Goal: Task Accomplishment & Management: Manage account settings

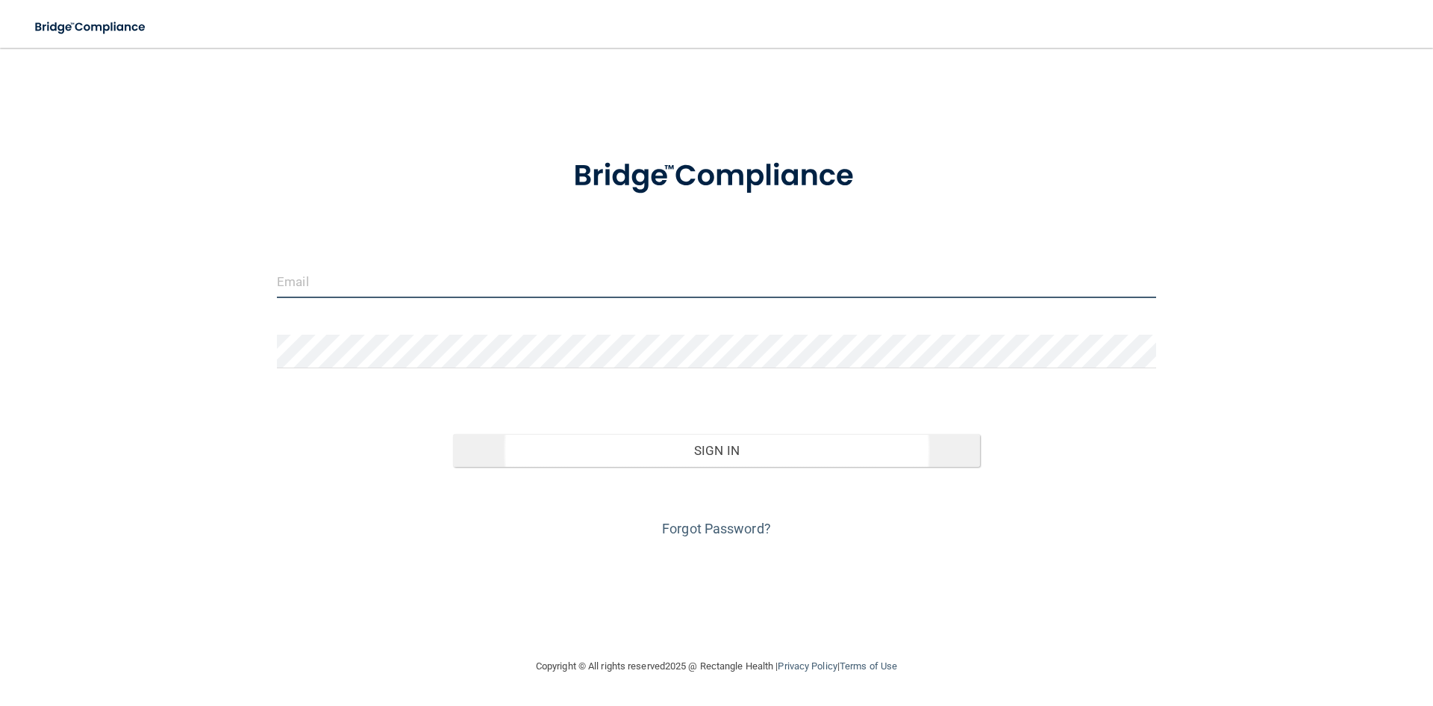
type input "[EMAIL_ADDRESS][DOMAIN_NAME]"
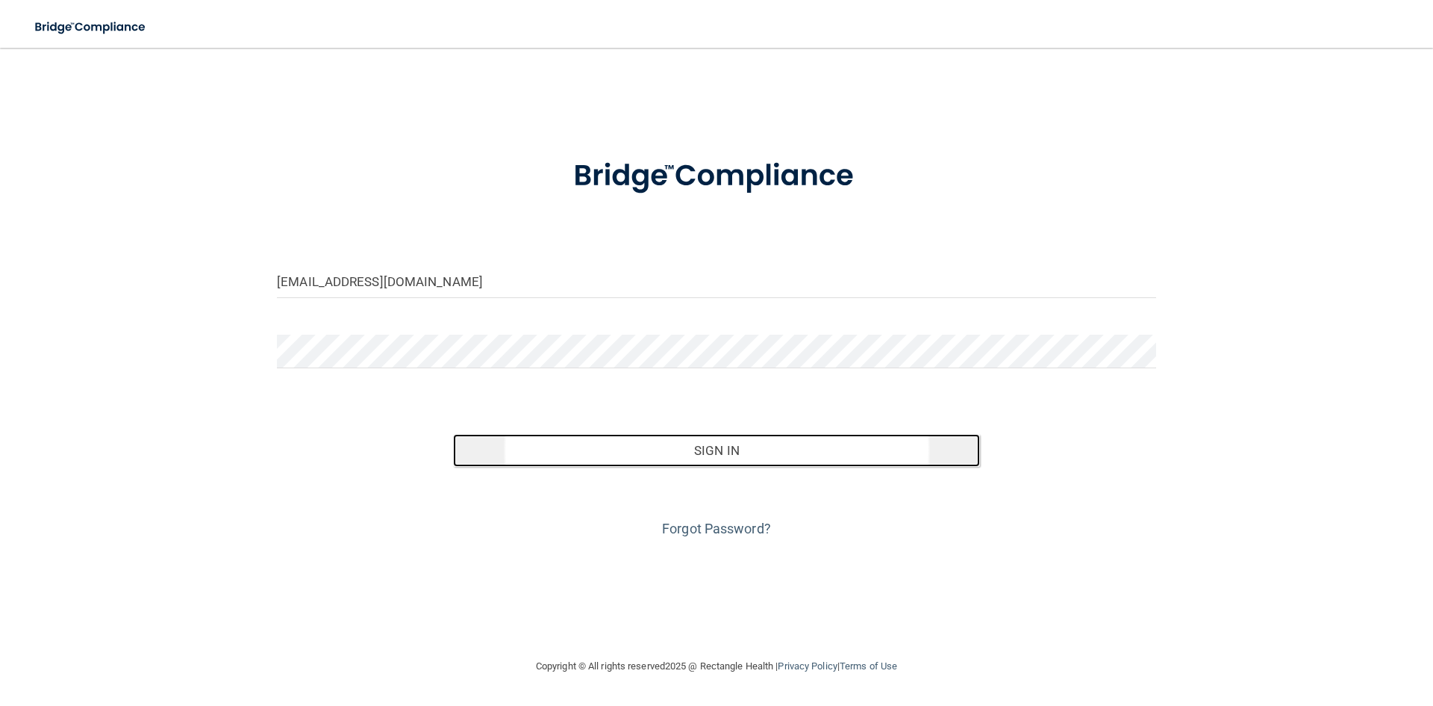
click at [674, 464] on button "Sign In" at bounding box center [717, 450] width 528 height 33
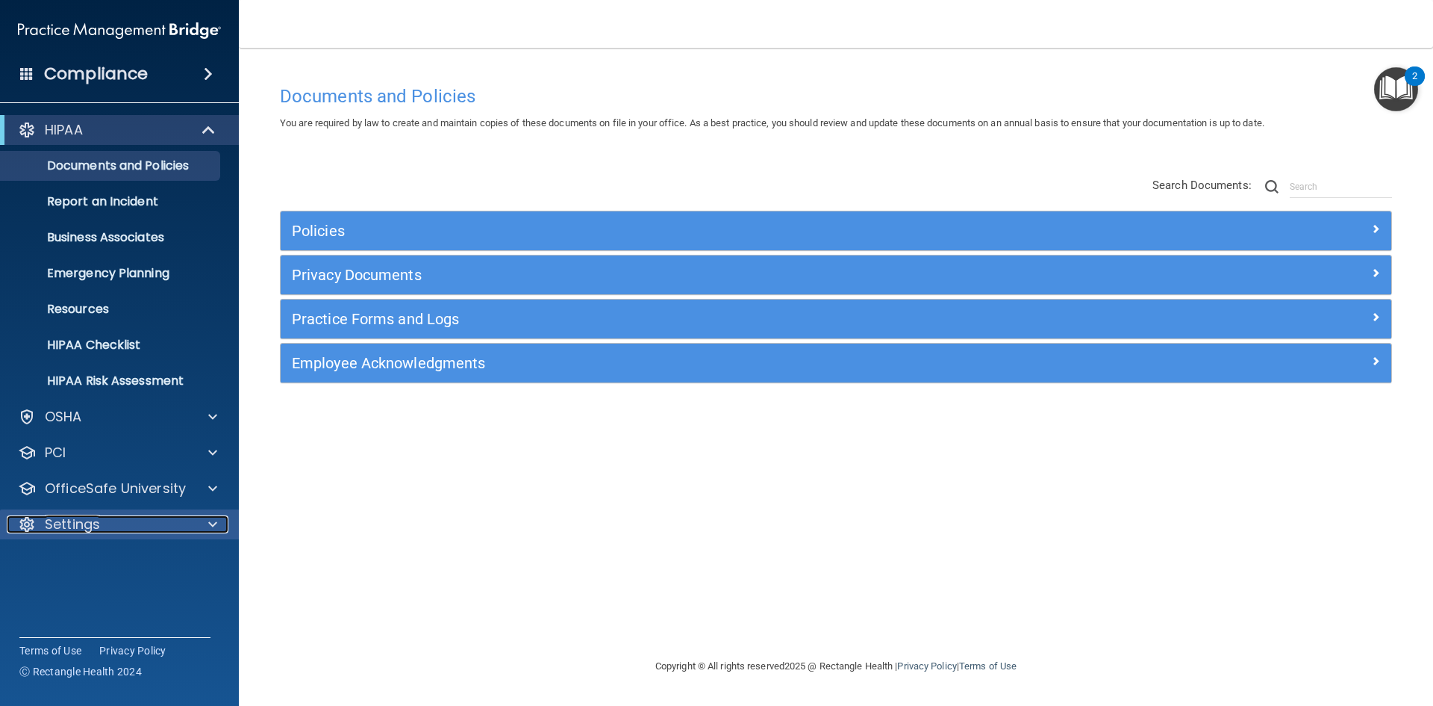
click at [122, 519] on div "Settings" at bounding box center [99, 524] width 185 height 18
click at [128, 556] on p "My Account" at bounding box center [112, 559] width 204 height 15
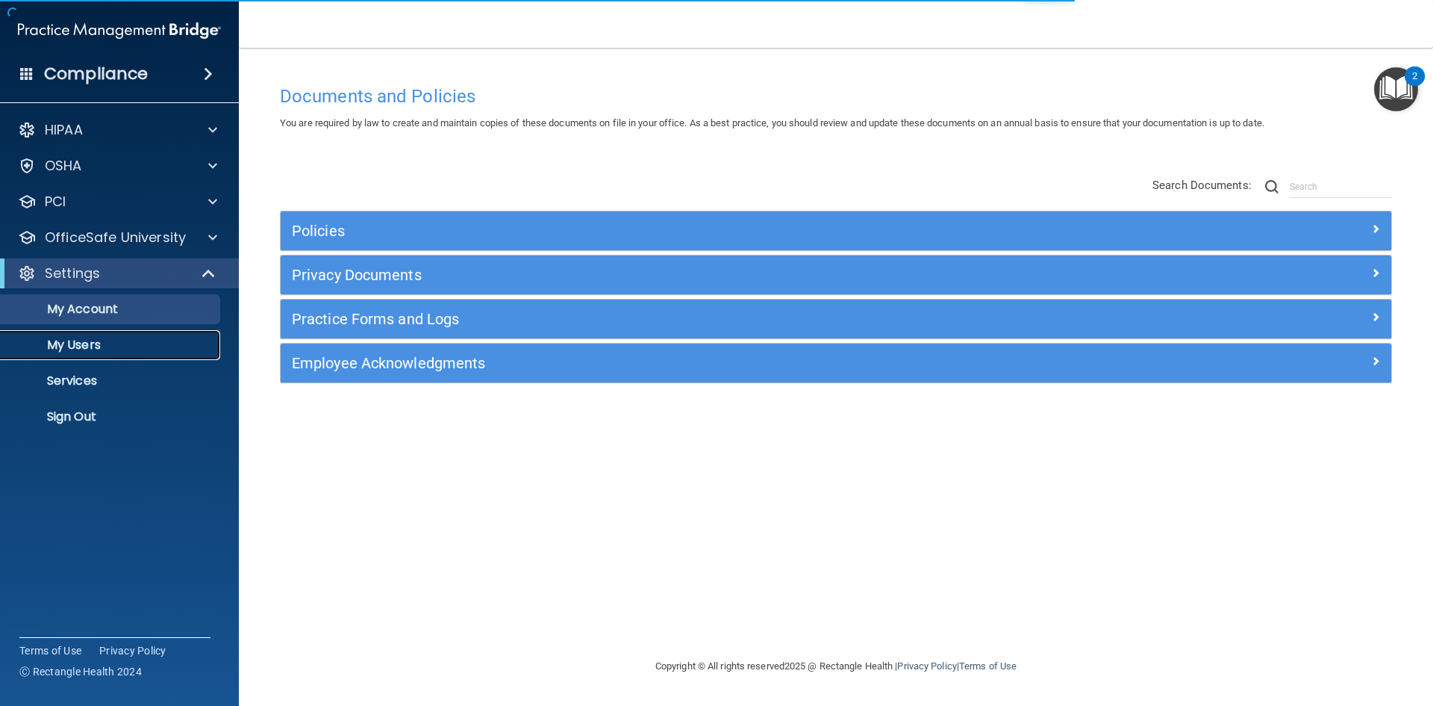
click at [85, 352] on p "My Users" at bounding box center [112, 344] width 204 height 15
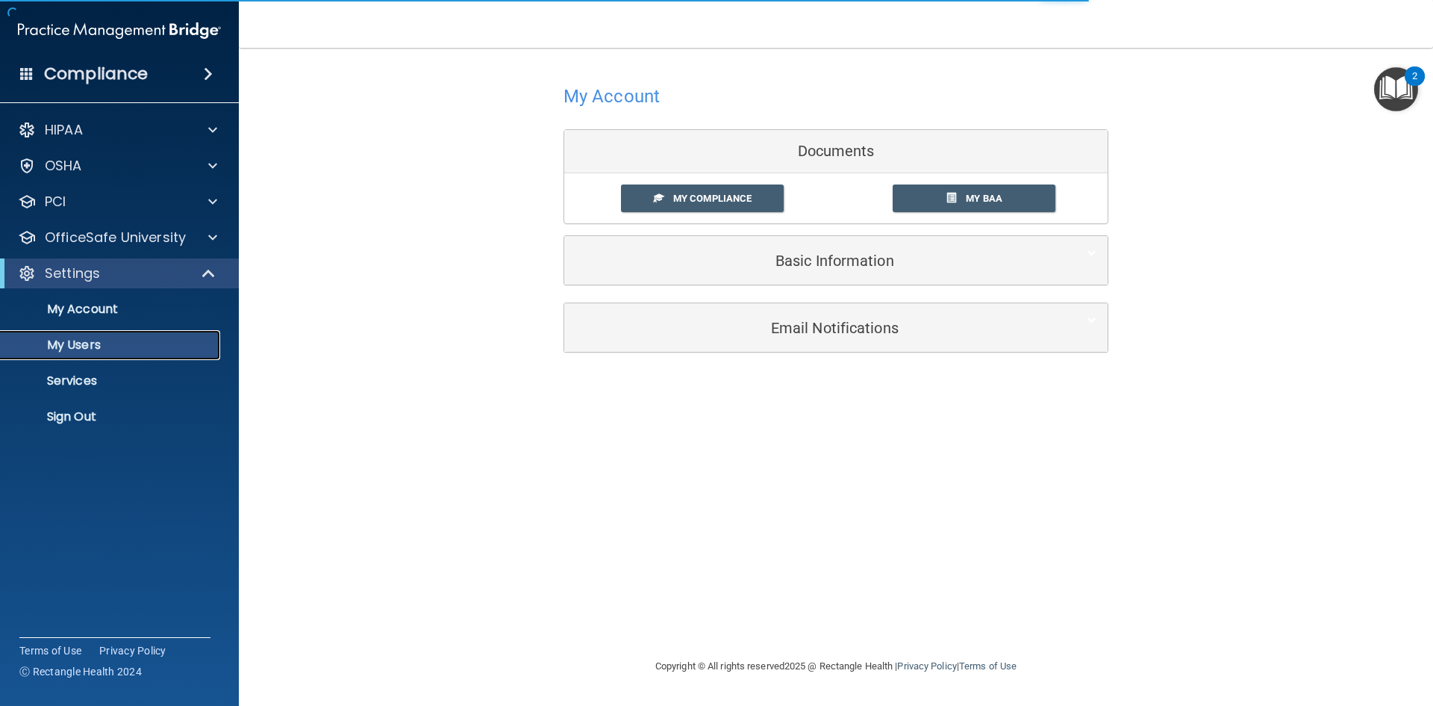
select select "20"
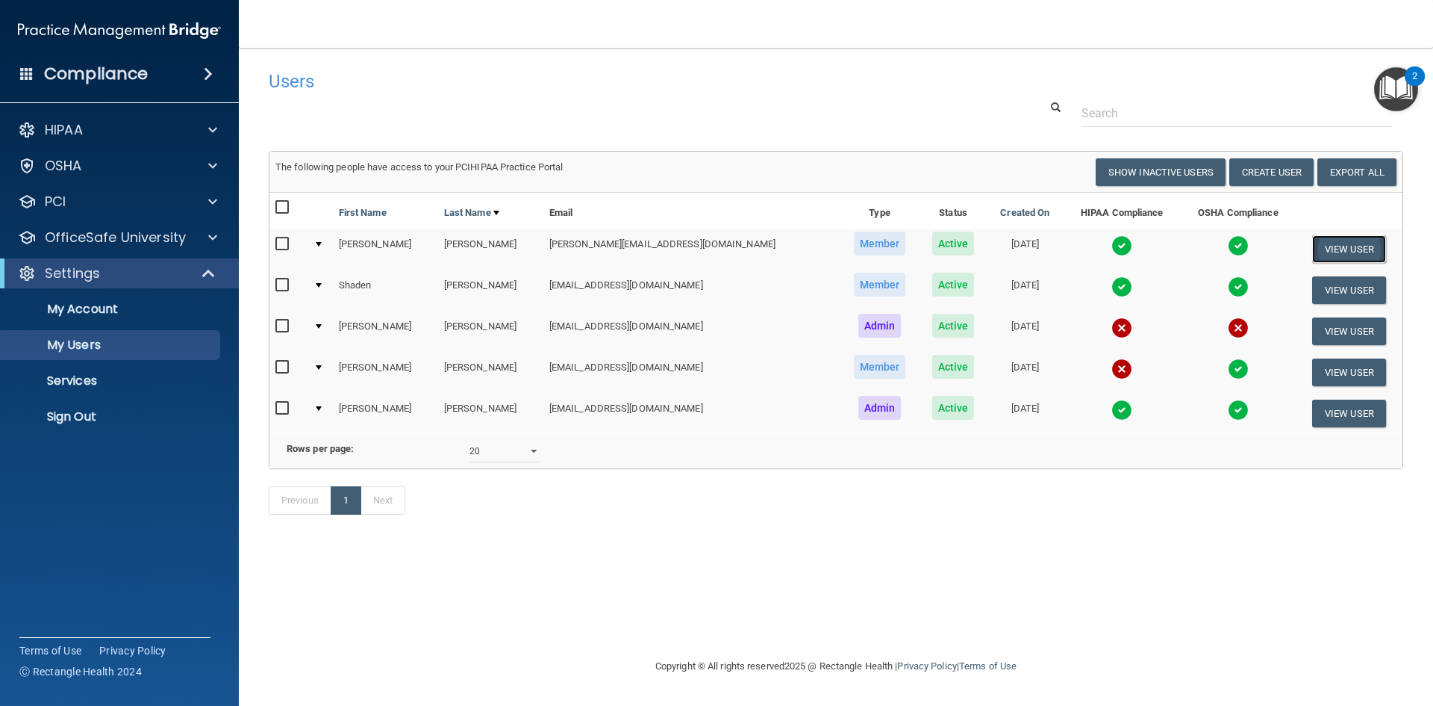
click at [1334, 240] on button "View User" at bounding box center [1350, 249] width 74 height 28
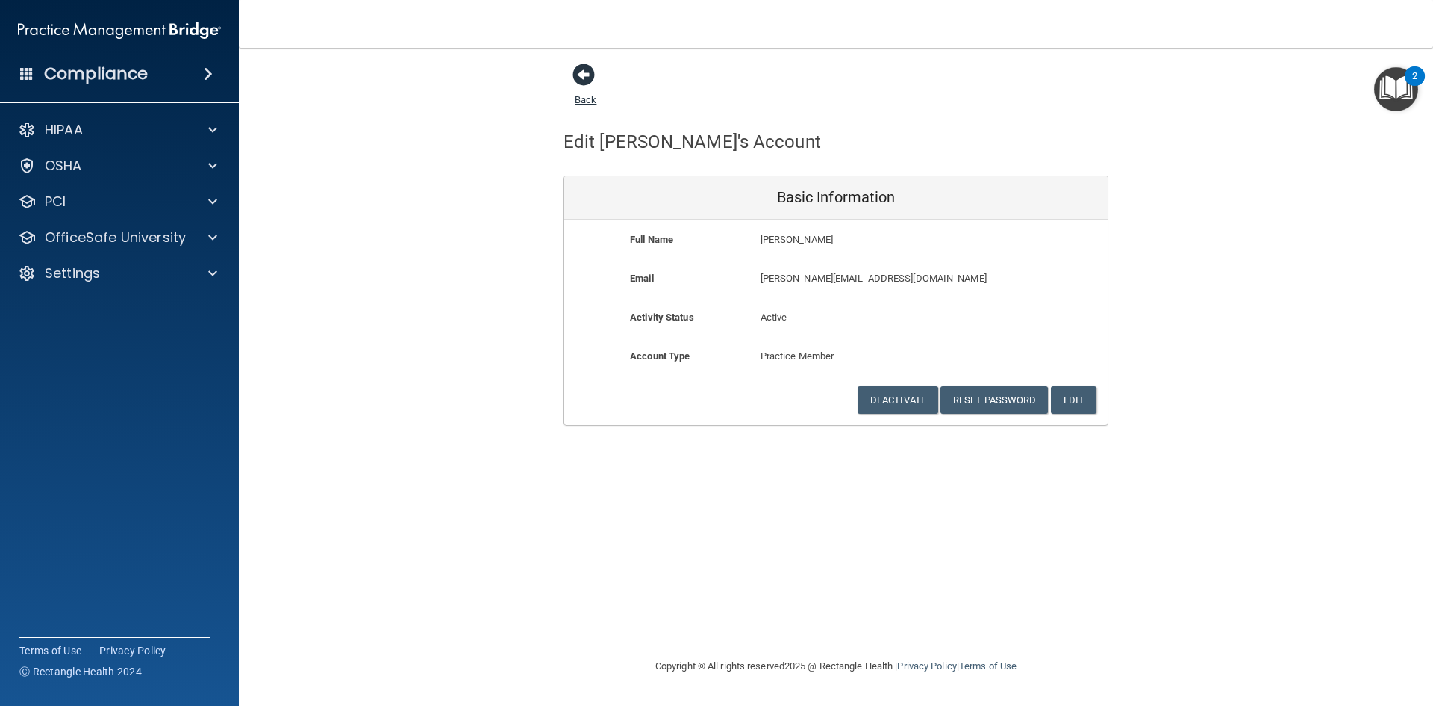
click at [585, 76] on span at bounding box center [584, 74] width 22 height 22
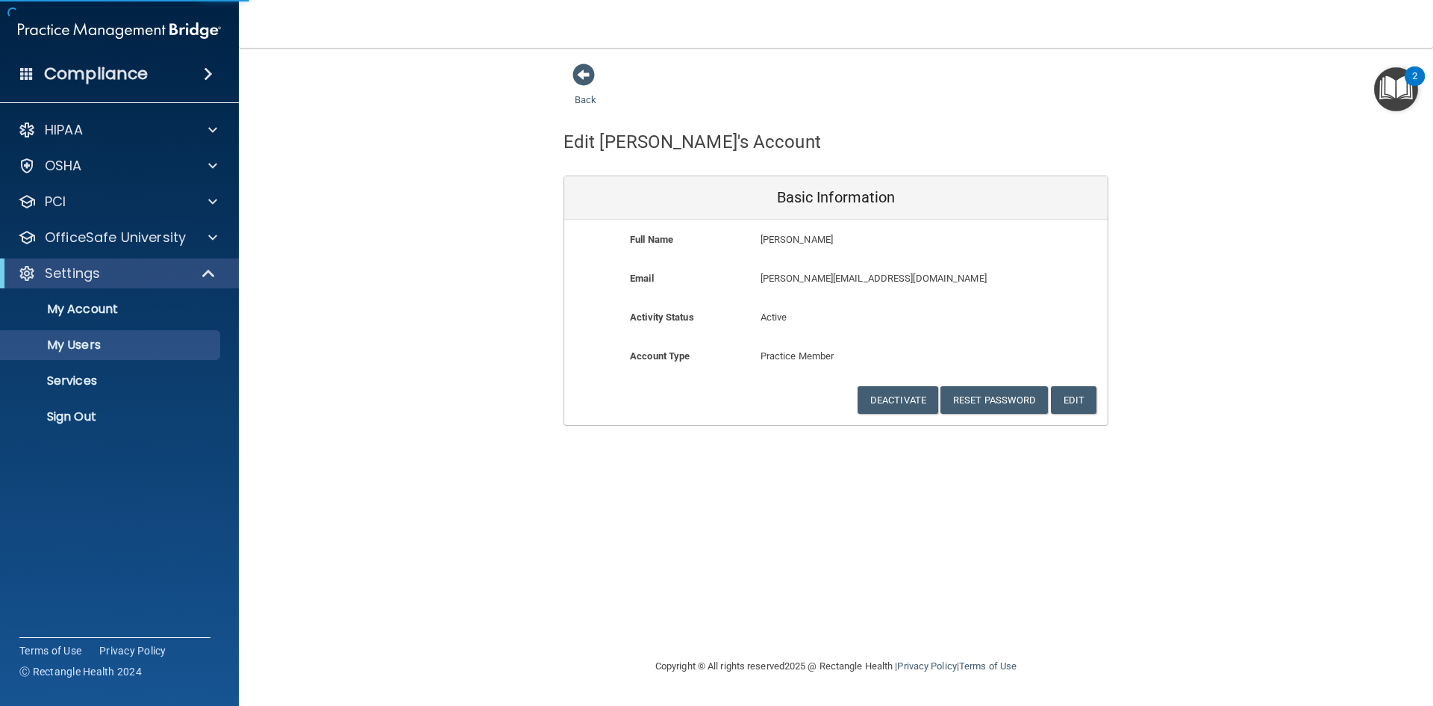
select select "20"
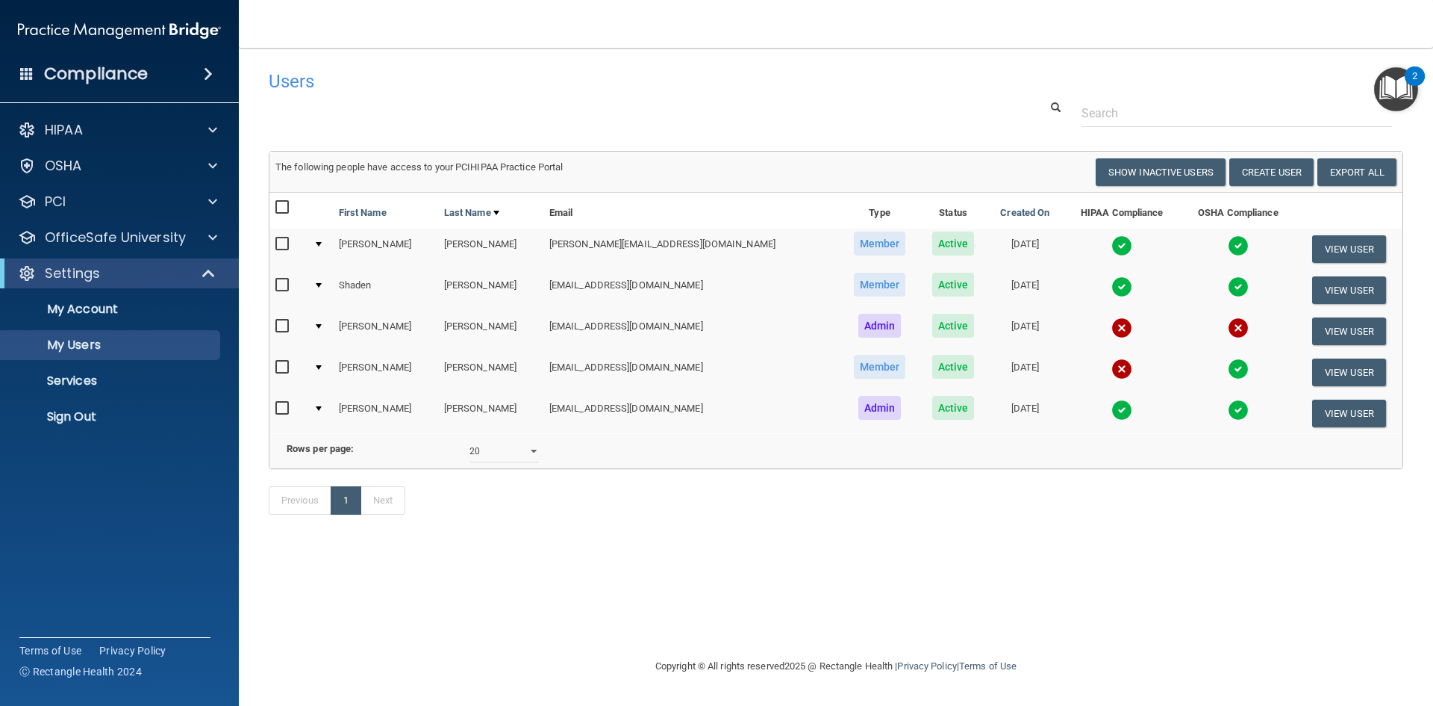
click at [320, 243] on div at bounding box center [319, 244] width 6 height 4
click at [322, 244] on div at bounding box center [319, 244] width 6 height 4
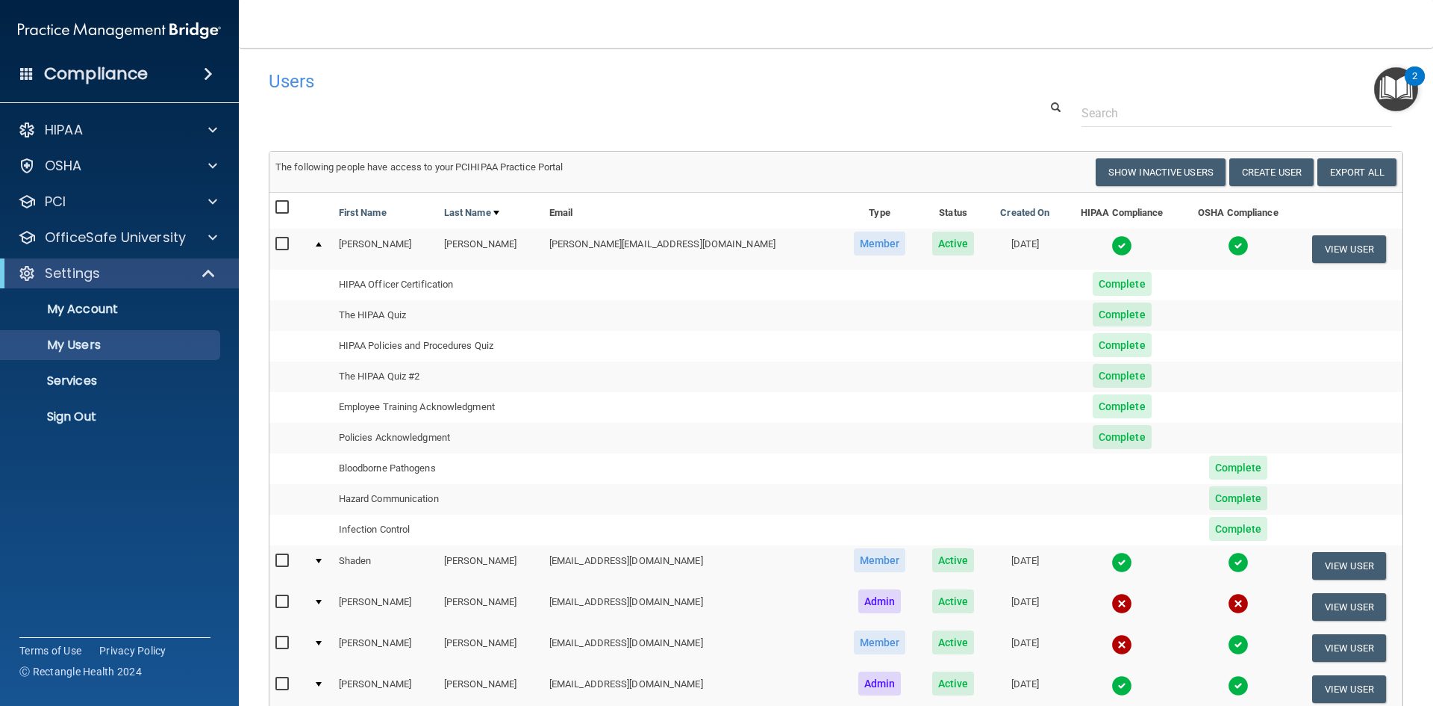
click at [1093, 282] on span "Complete" at bounding box center [1122, 284] width 59 height 24
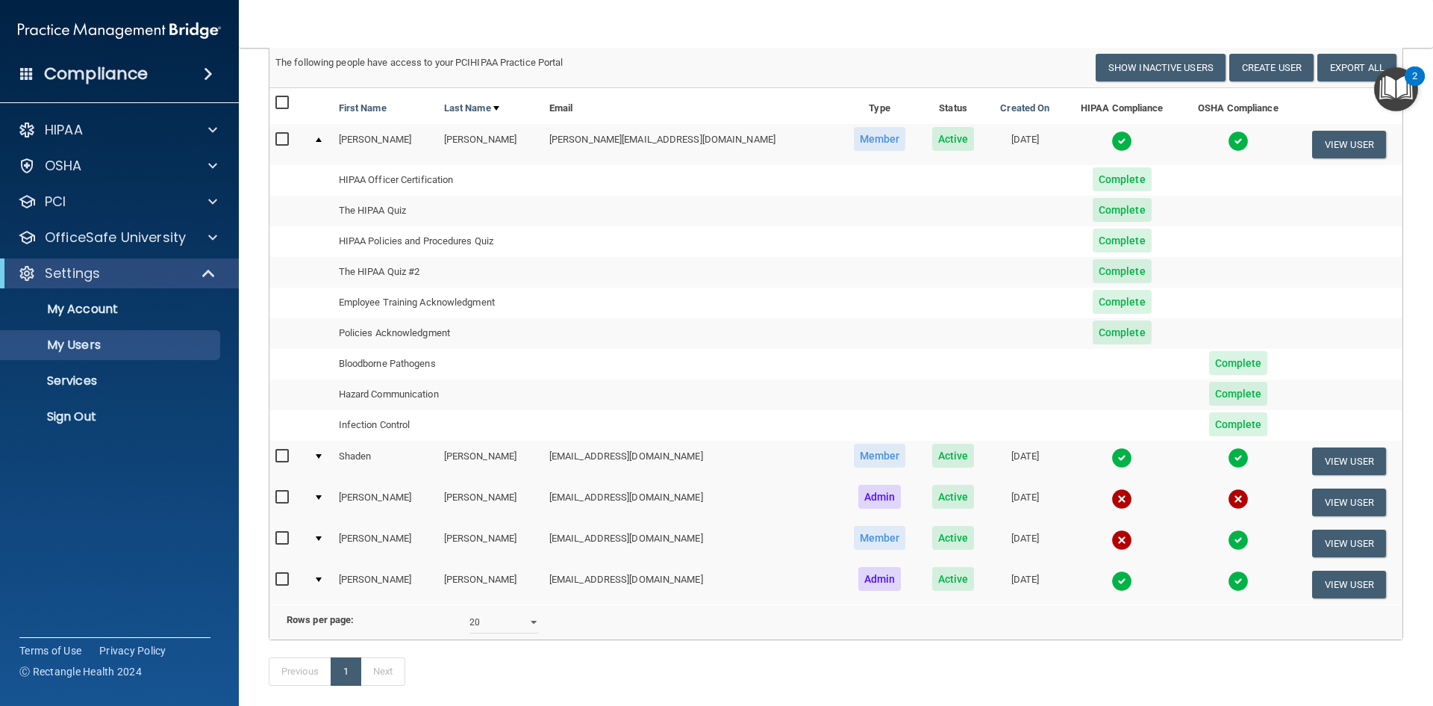
scroll to position [149, 0]
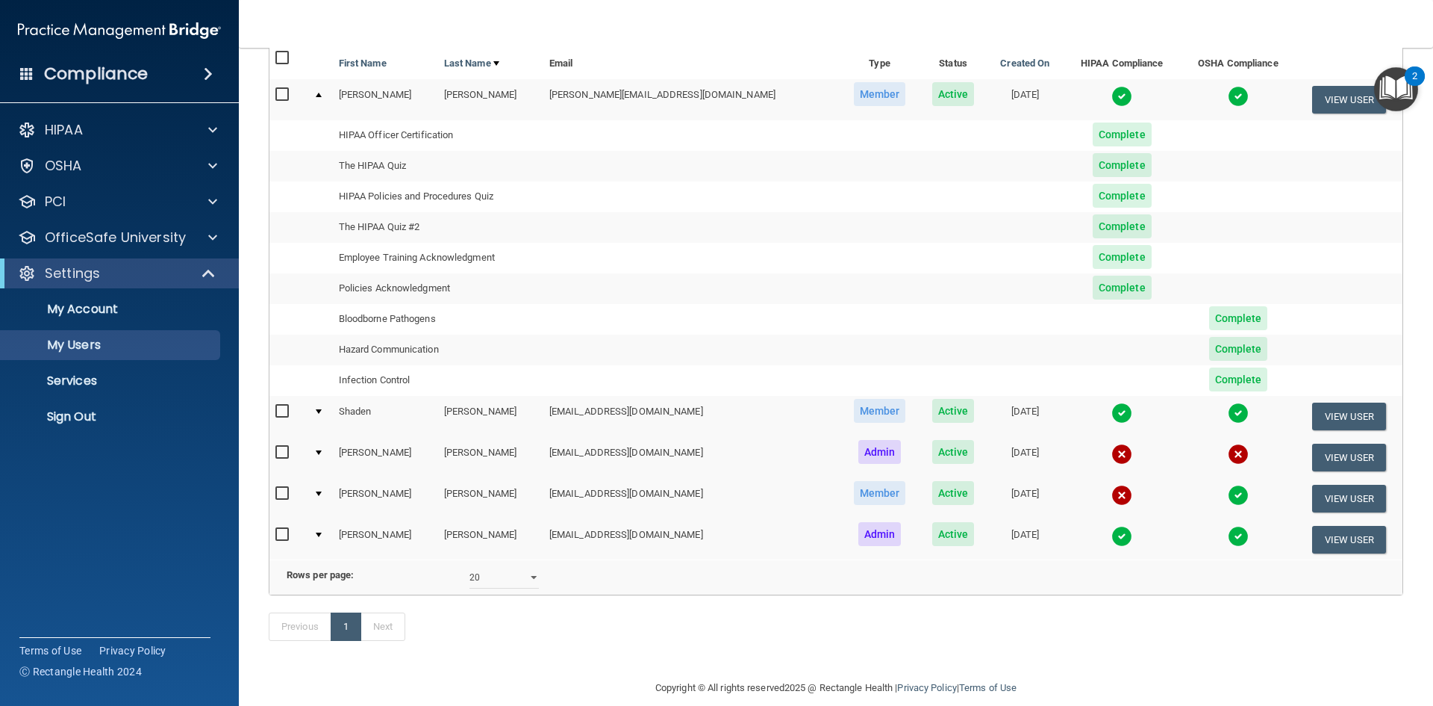
click at [1209, 371] on span "Complete" at bounding box center [1238, 379] width 59 height 24
click at [1213, 343] on span "Complete" at bounding box center [1238, 349] width 59 height 24
click at [1212, 318] on span "Complete" at bounding box center [1238, 318] width 59 height 24
click at [1095, 280] on span "Complete" at bounding box center [1122, 287] width 59 height 24
click at [1094, 252] on span "Complete" at bounding box center [1122, 257] width 59 height 24
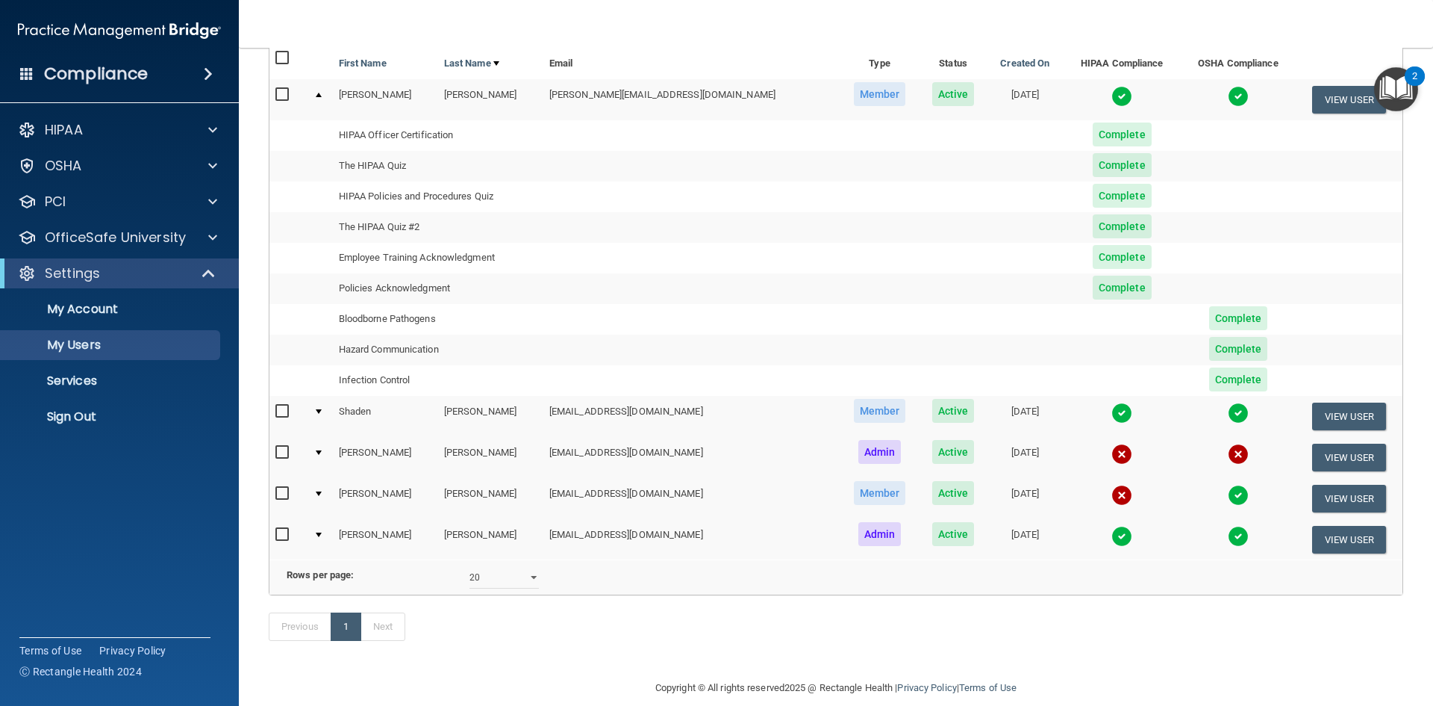
click at [1094, 226] on span "Complete" at bounding box center [1122, 226] width 59 height 24
click at [1093, 196] on span "Complete" at bounding box center [1122, 196] width 59 height 24
click at [1093, 146] on span "Complete" at bounding box center [1122, 134] width 59 height 24
click at [1093, 125] on span "Complete" at bounding box center [1122, 134] width 59 height 24
drag, startPoint x: 1108, startPoint y: 134, endPoint x: 1112, endPoint y: 154, distance: 20.5
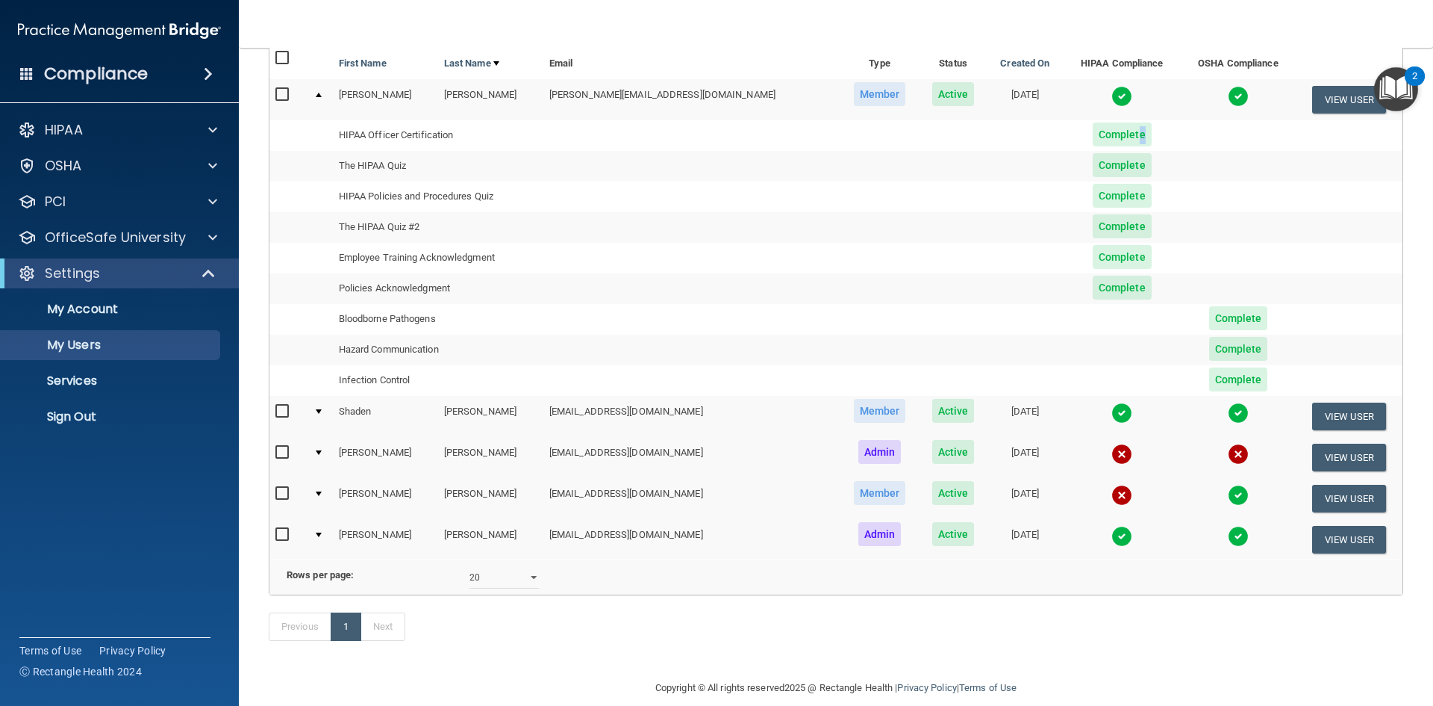
click at [1109, 137] on span "Complete" at bounding box center [1122, 134] width 59 height 24
click at [1209, 379] on span "Complete" at bounding box center [1238, 379] width 59 height 24
click at [1209, 348] on span "Complete" at bounding box center [1238, 349] width 59 height 24
click at [1209, 320] on span "Complete" at bounding box center [1238, 318] width 59 height 24
